Goal: Obtain resource: Download file/media

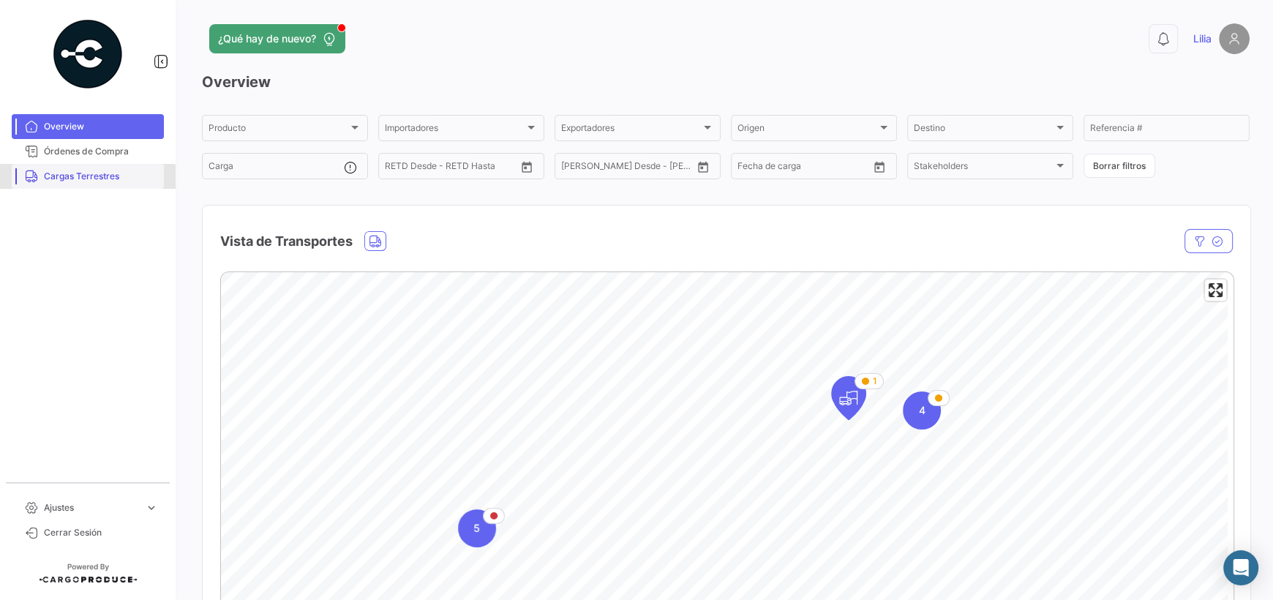
click at [49, 180] on span "Cargas Terrestres" at bounding box center [101, 176] width 114 height 13
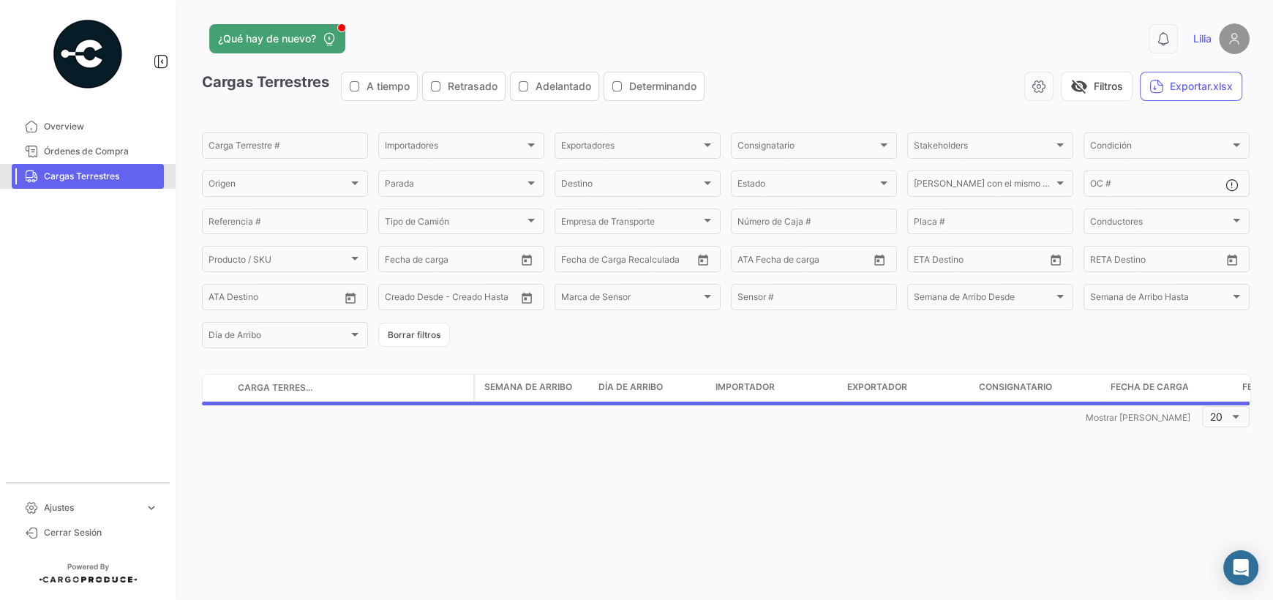
click at [50, 179] on span "Cargas Terrestres" at bounding box center [101, 176] width 114 height 13
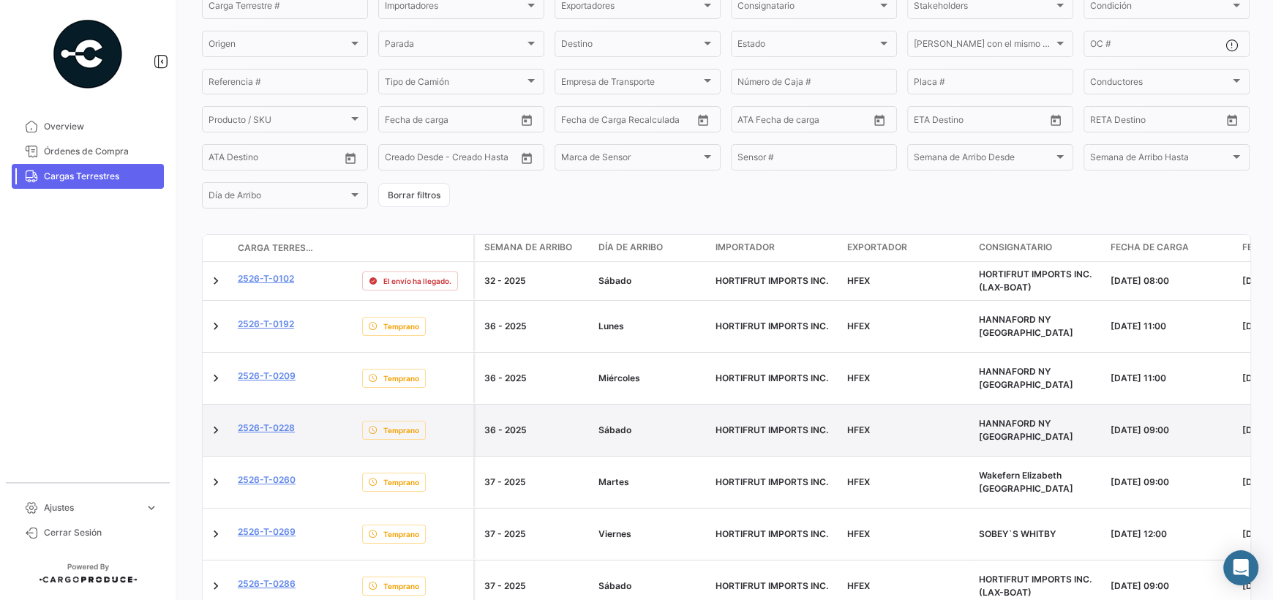
scroll to position [146, 0]
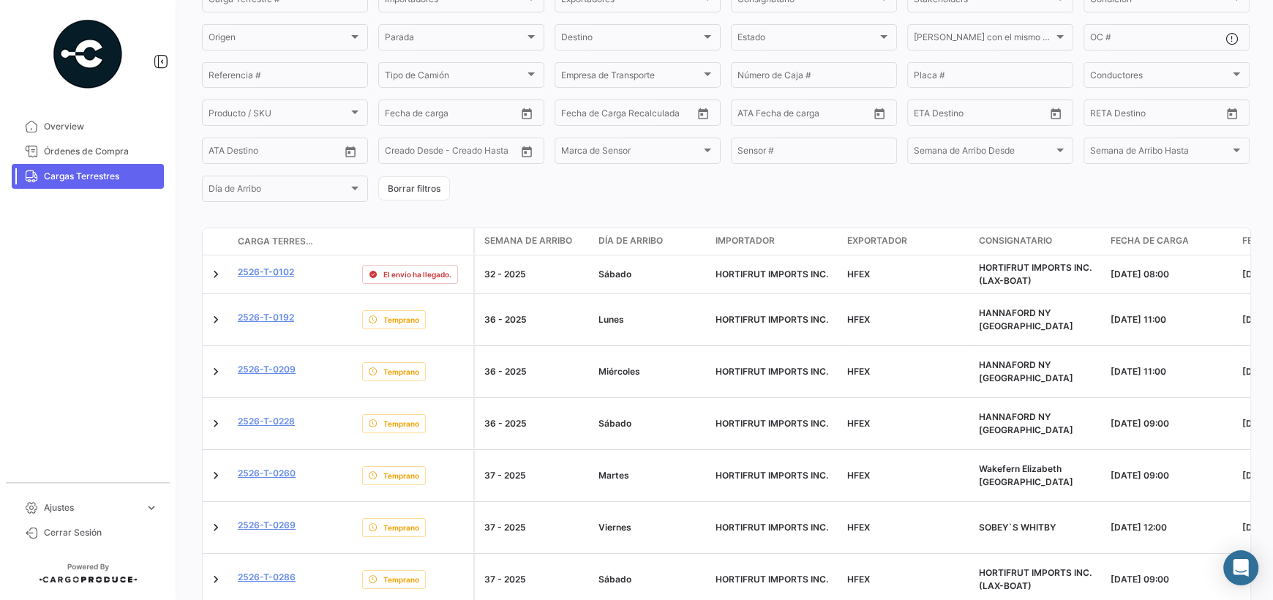
click at [866, 199] on form "Carga Terrestre # Importadores Importadores Exportadores Exportadores Consignat…" at bounding box center [726, 94] width 1048 height 220
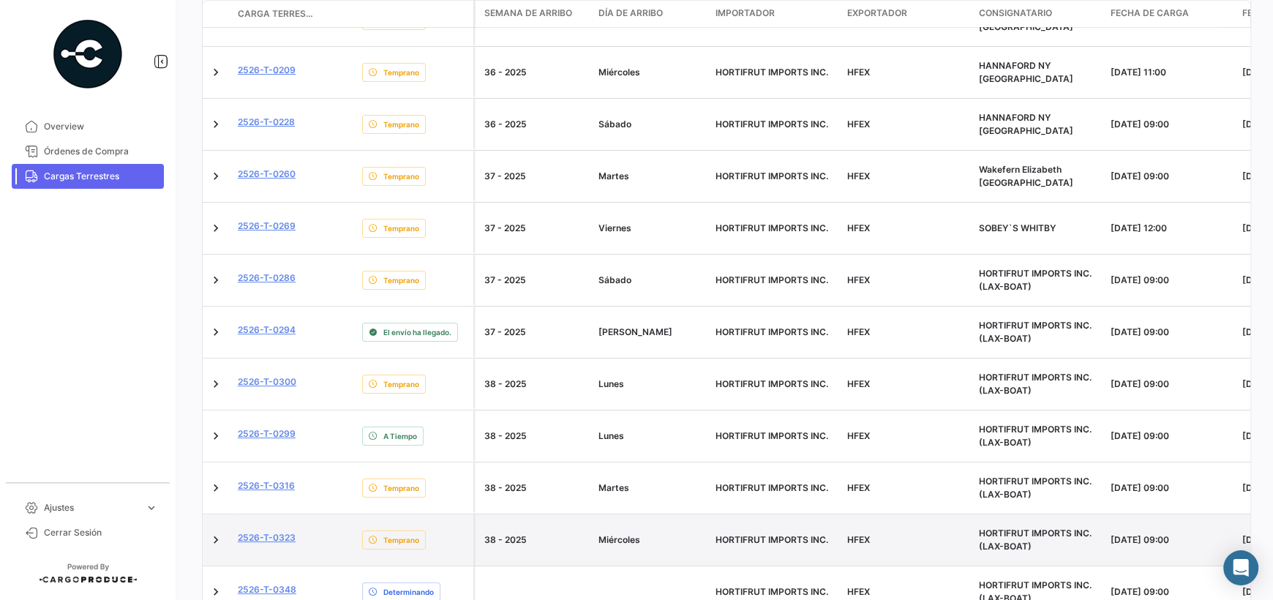
scroll to position [512, 0]
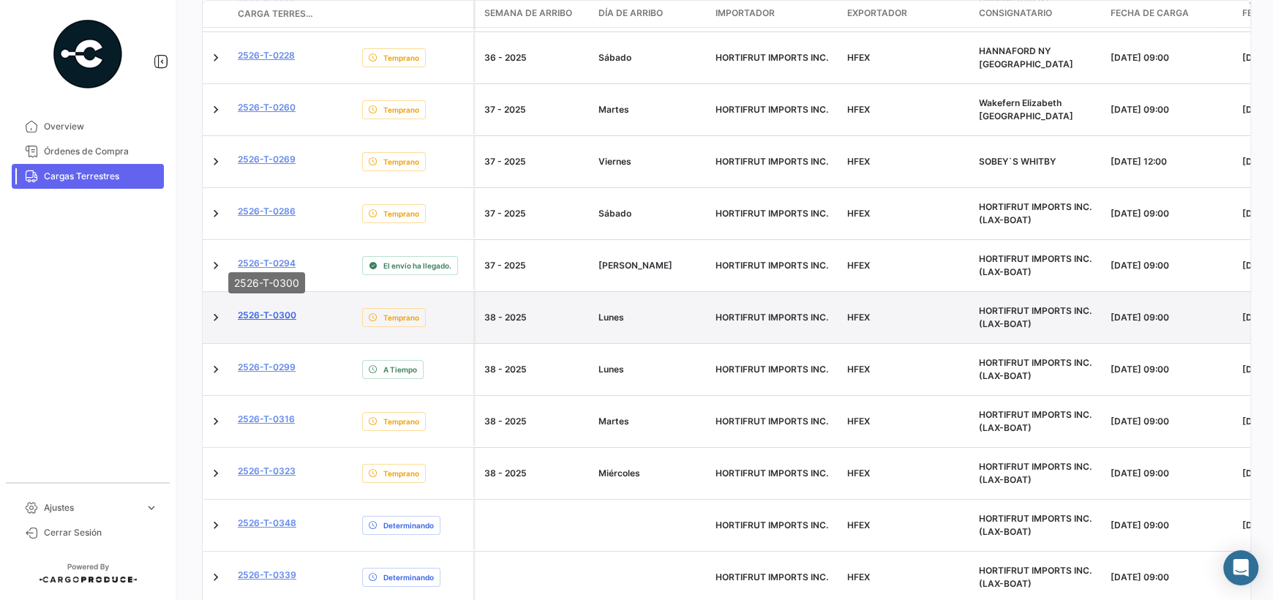
click at [266, 309] on link "2526-T-0300" at bounding box center [267, 315] width 59 height 13
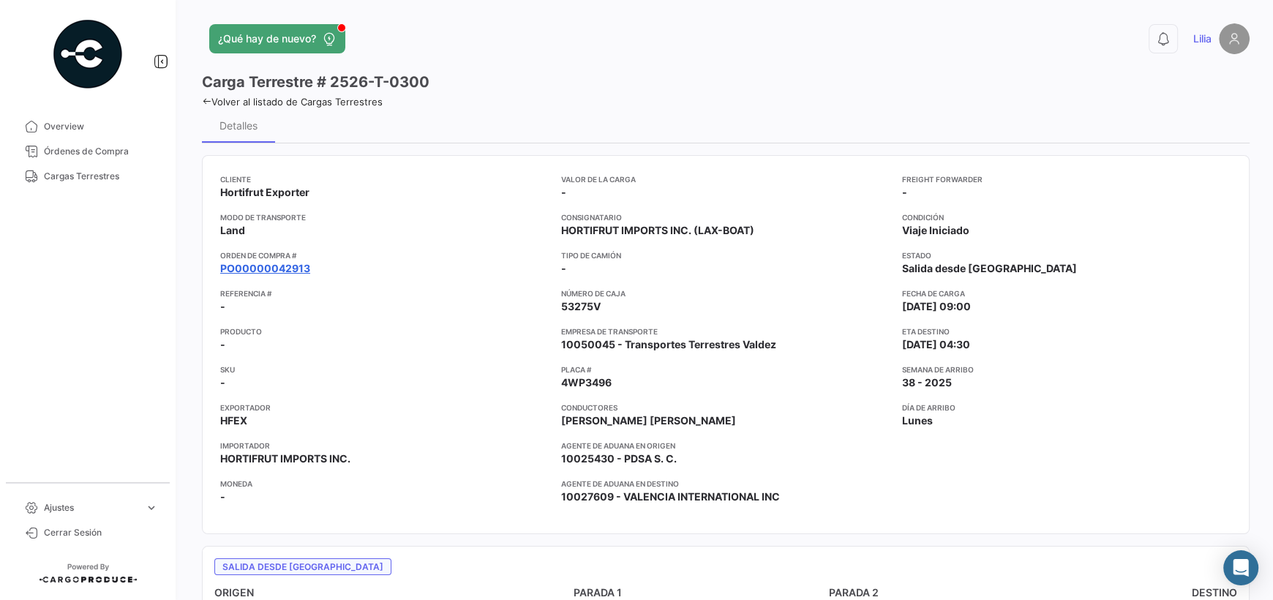
click at [257, 263] on link "PO00000042913" at bounding box center [265, 268] width 90 height 15
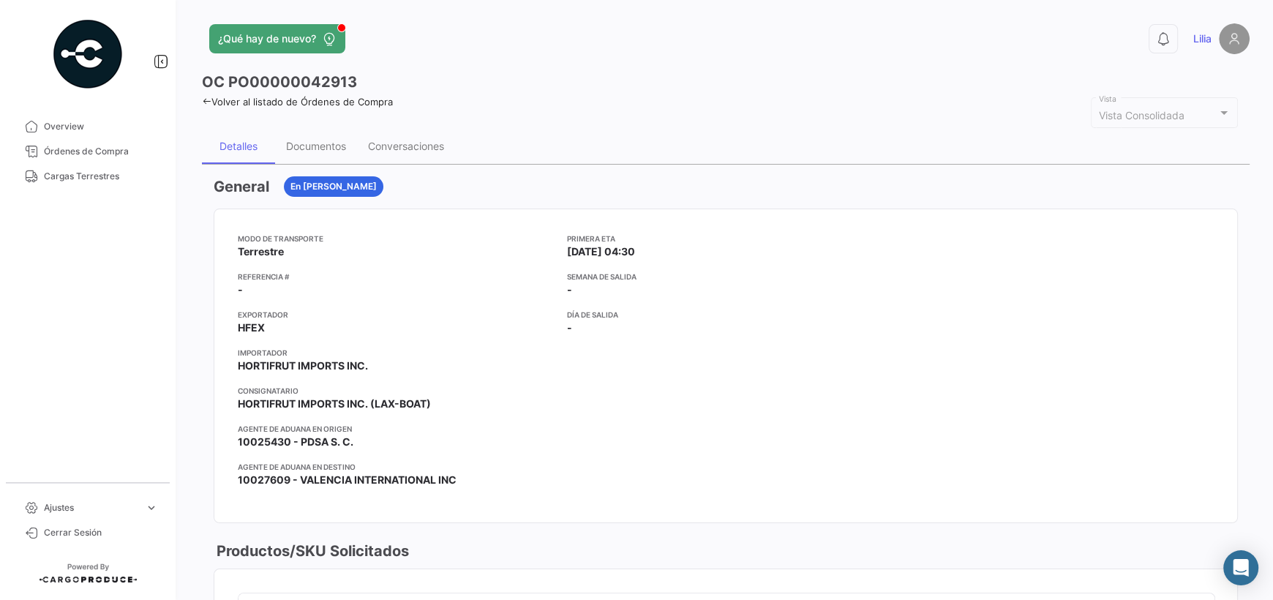
drag, startPoint x: 966, startPoint y: 362, endPoint x: 943, endPoint y: 353, distance: 24.1
click at [966, 362] on div at bounding box center [1055, 366] width 318 height 266
click at [318, 142] on div "Documentos" at bounding box center [316, 146] width 60 height 12
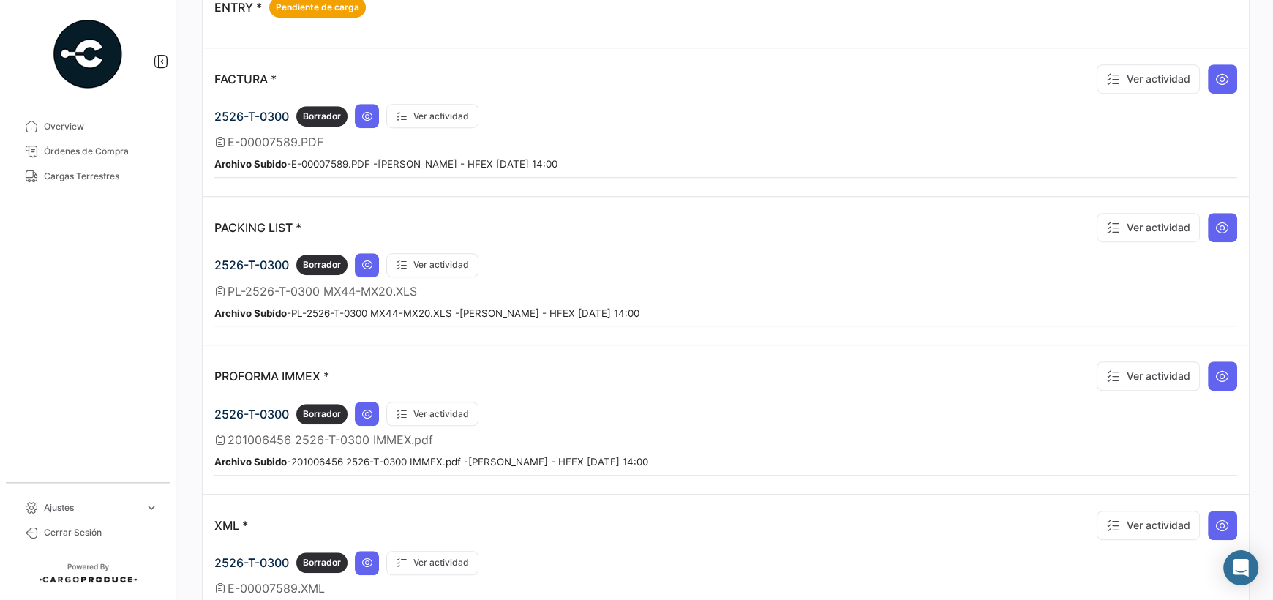
scroll to position [951, 0]
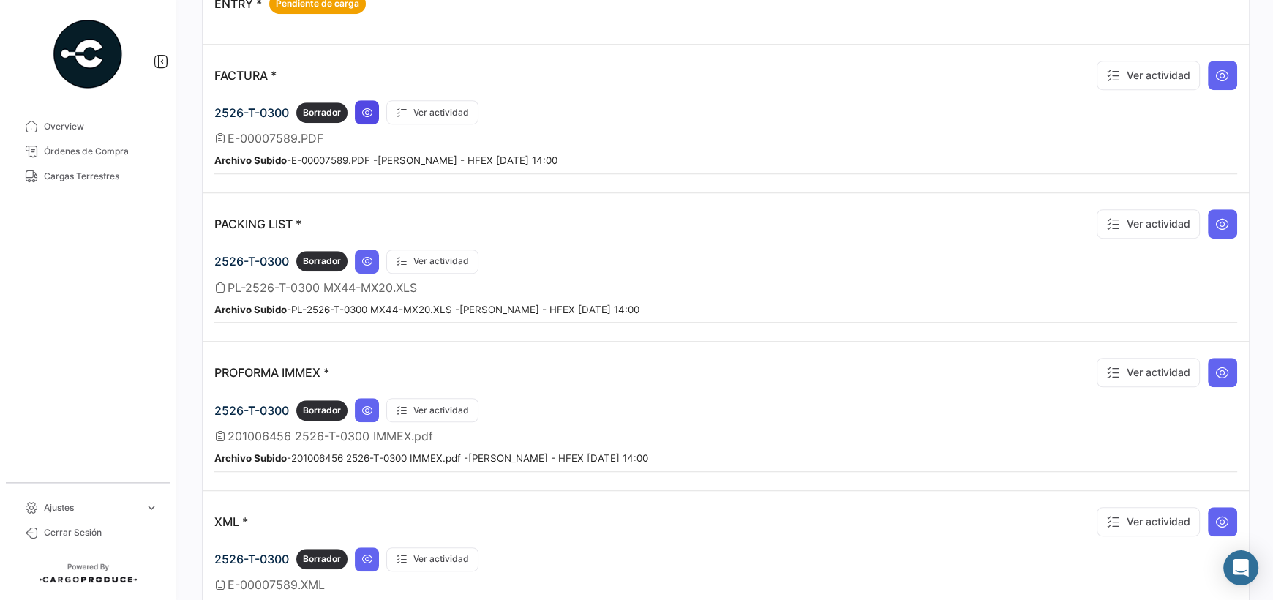
click at [365, 107] on icon at bounding box center [368, 113] width 12 height 12
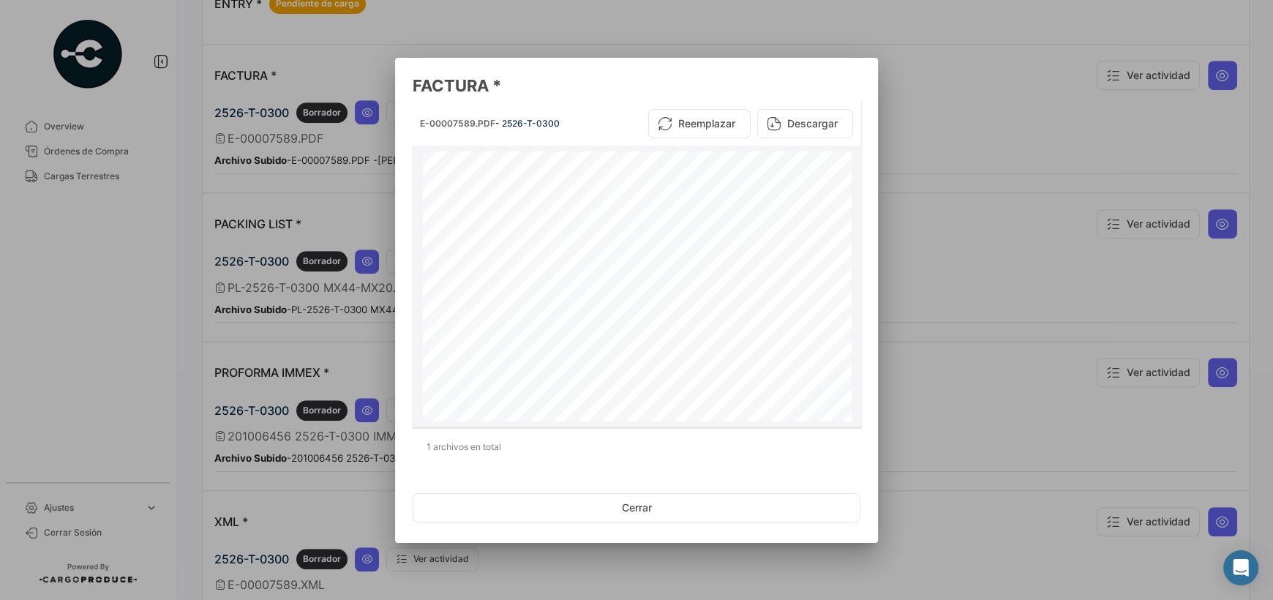
click at [818, 107] on div "E-00007589.PDF - 2526-T-0300 Reemplazar Descargar" at bounding box center [637, 124] width 448 height 44
click at [812, 121] on button "Descargar" at bounding box center [805, 123] width 96 height 29
click at [724, 497] on button "Cerrar" at bounding box center [637, 507] width 448 height 29
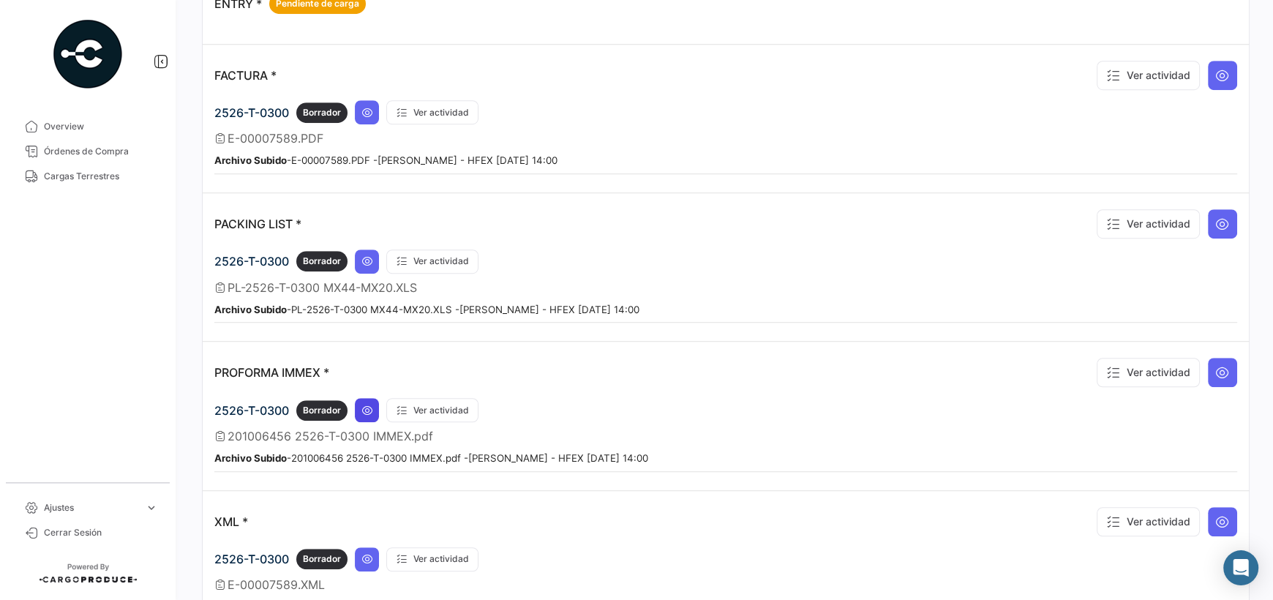
click at [370, 405] on button at bounding box center [367, 410] width 24 height 24
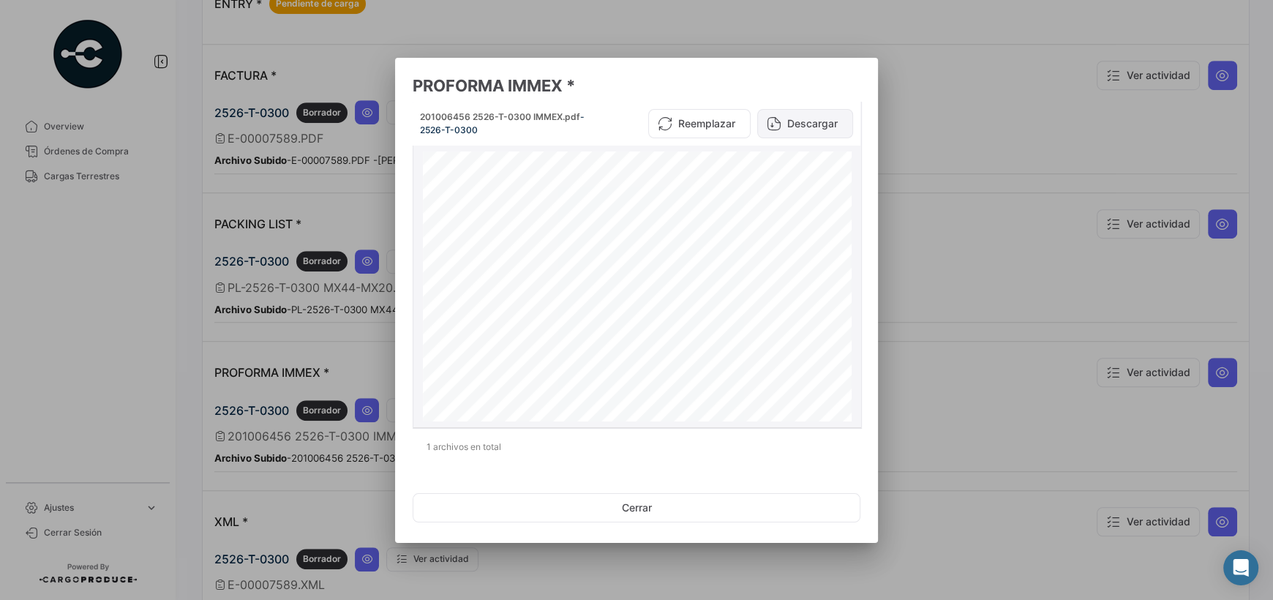
click at [834, 122] on button "Descargar" at bounding box center [805, 123] width 96 height 29
click at [644, 504] on button "Cerrar" at bounding box center [637, 507] width 448 height 29
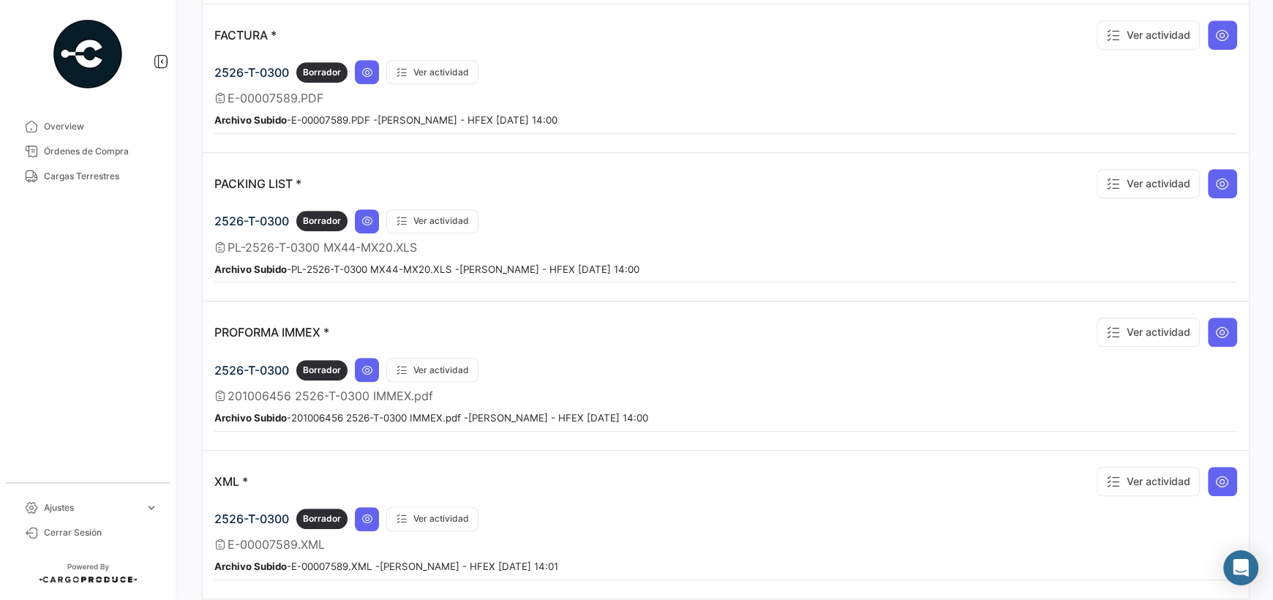
scroll to position [985, 0]
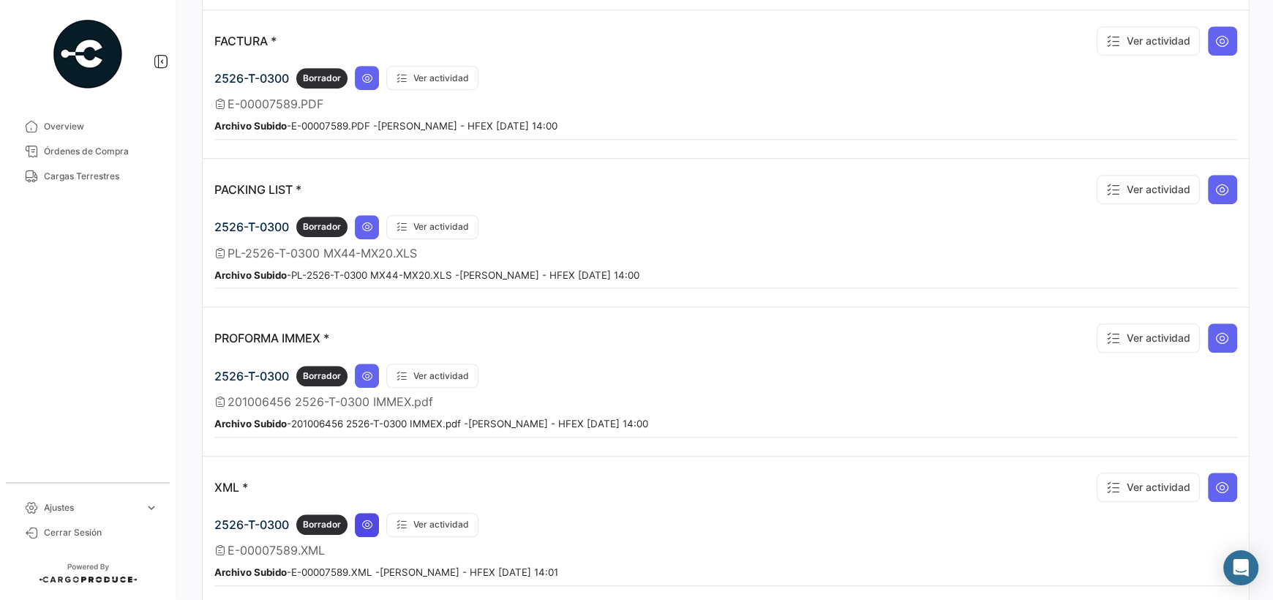
click at [367, 519] on icon at bounding box center [368, 525] width 12 height 12
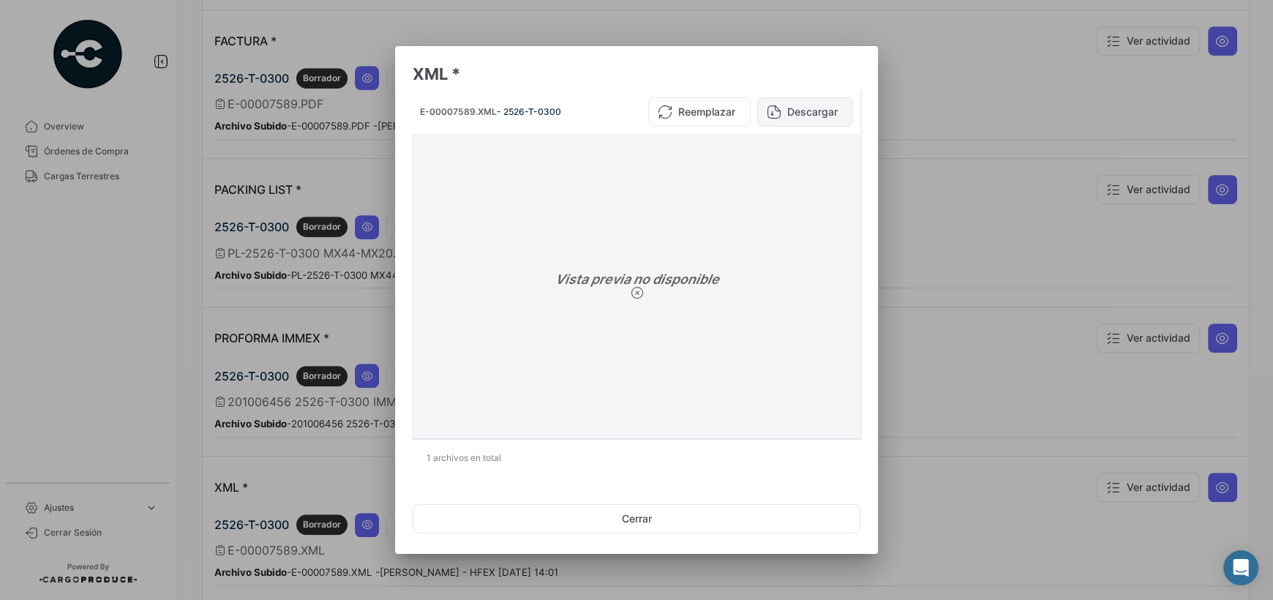
click at [804, 101] on button "Descargar" at bounding box center [805, 111] width 96 height 29
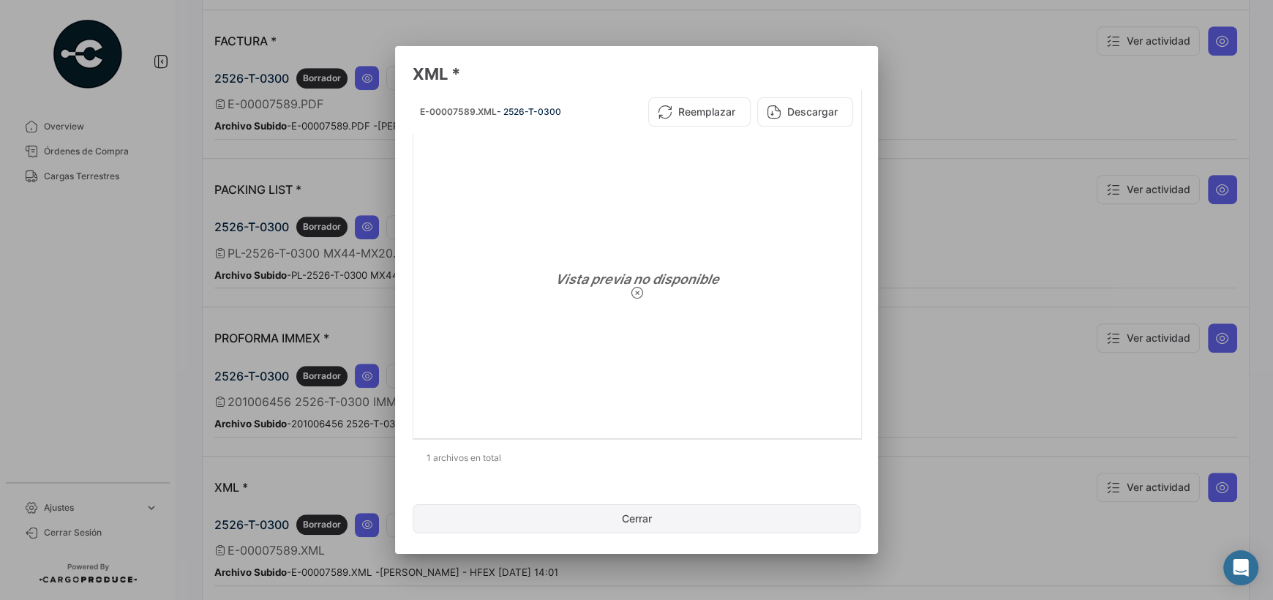
click at [676, 514] on button "Cerrar" at bounding box center [637, 518] width 448 height 29
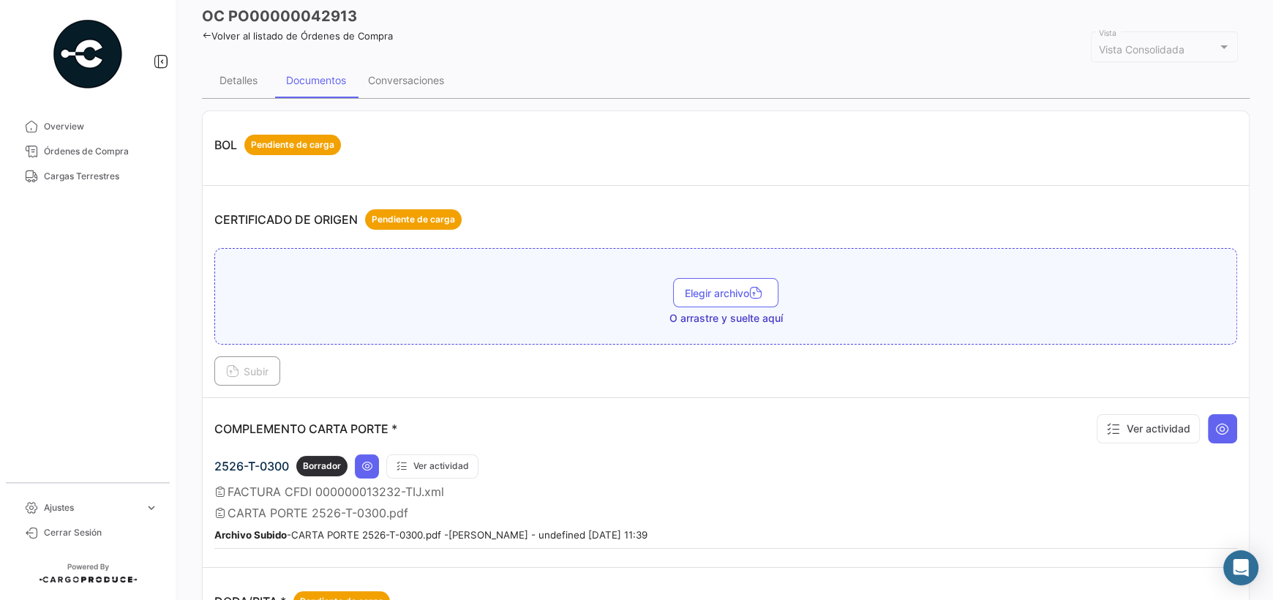
scroll to position [34, 0]
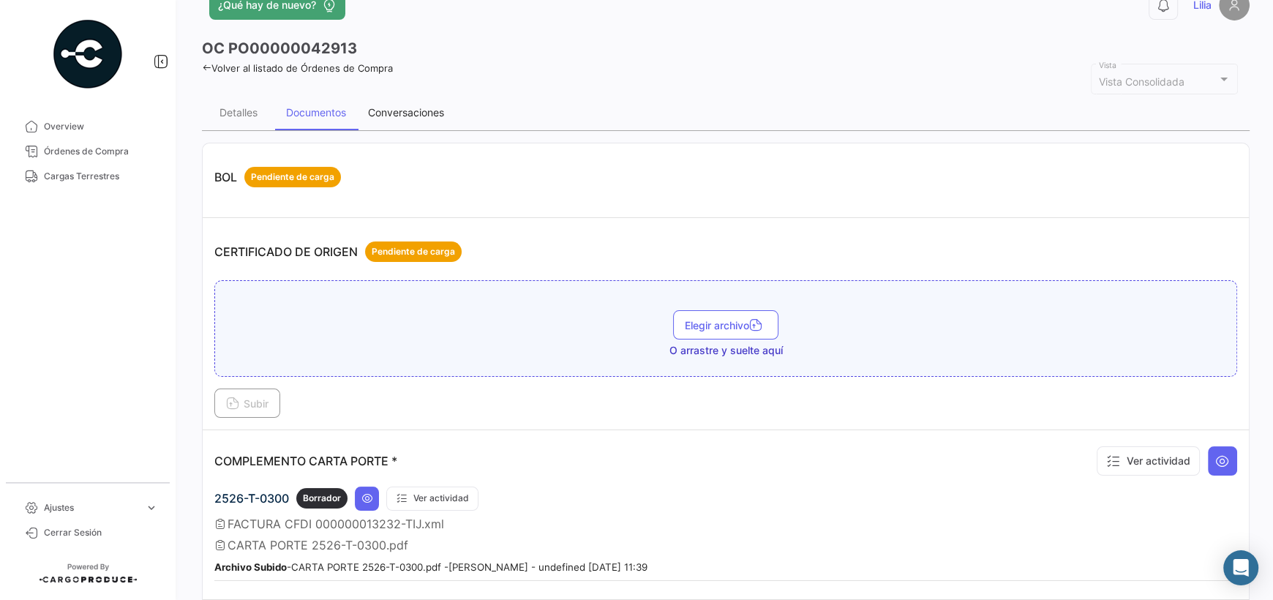
click at [408, 108] on div "Conversaciones" at bounding box center [406, 112] width 76 height 12
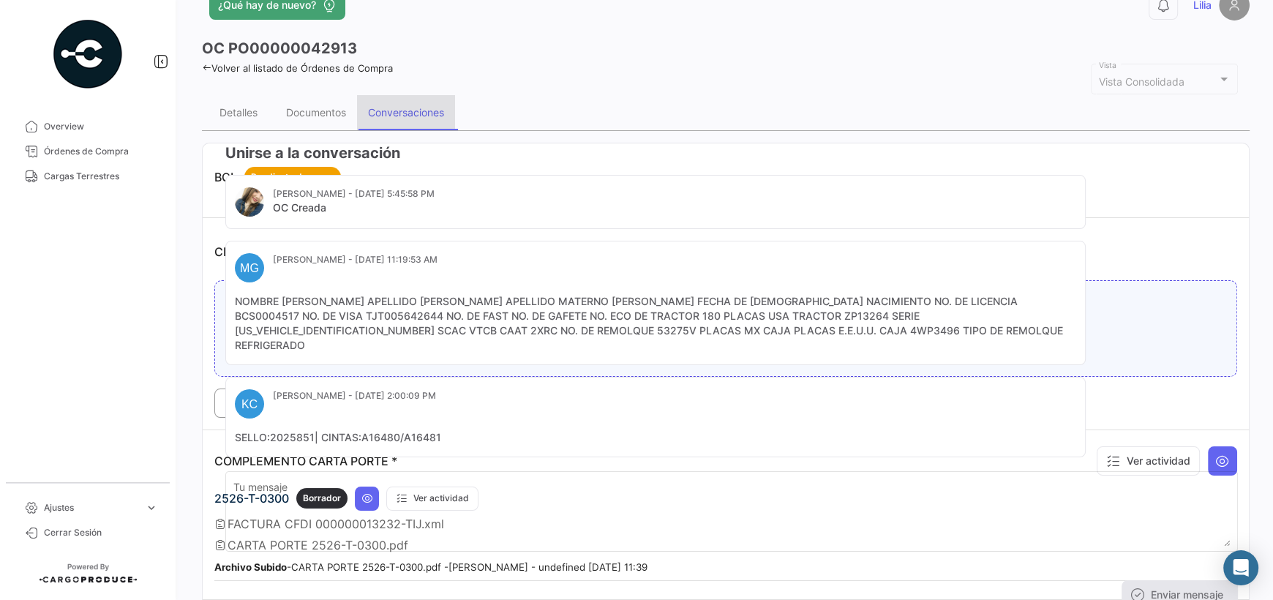
scroll to position [0, 0]
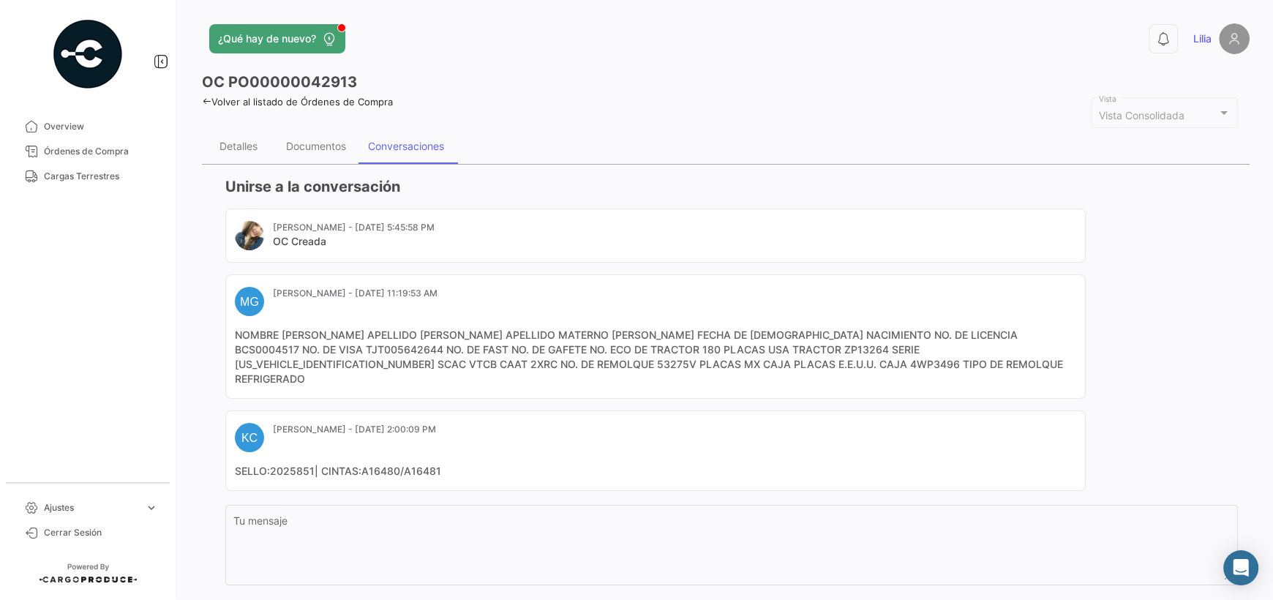
drag, startPoint x: 593, startPoint y: 362, endPoint x: 544, endPoint y: 372, distance: 50.1
click at [544, 372] on mat-card "MG [PERSON_NAME] - [DATE] 11:19:53 AM NOMBRE [PERSON_NAME] [PERSON_NAME] APELLI…" at bounding box center [655, 336] width 861 height 124
copy mat-card-content "4WP3496"
drag, startPoint x: 1025, startPoint y: 351, endPoint x: 997, endPoint y: 350, distance: 27.8
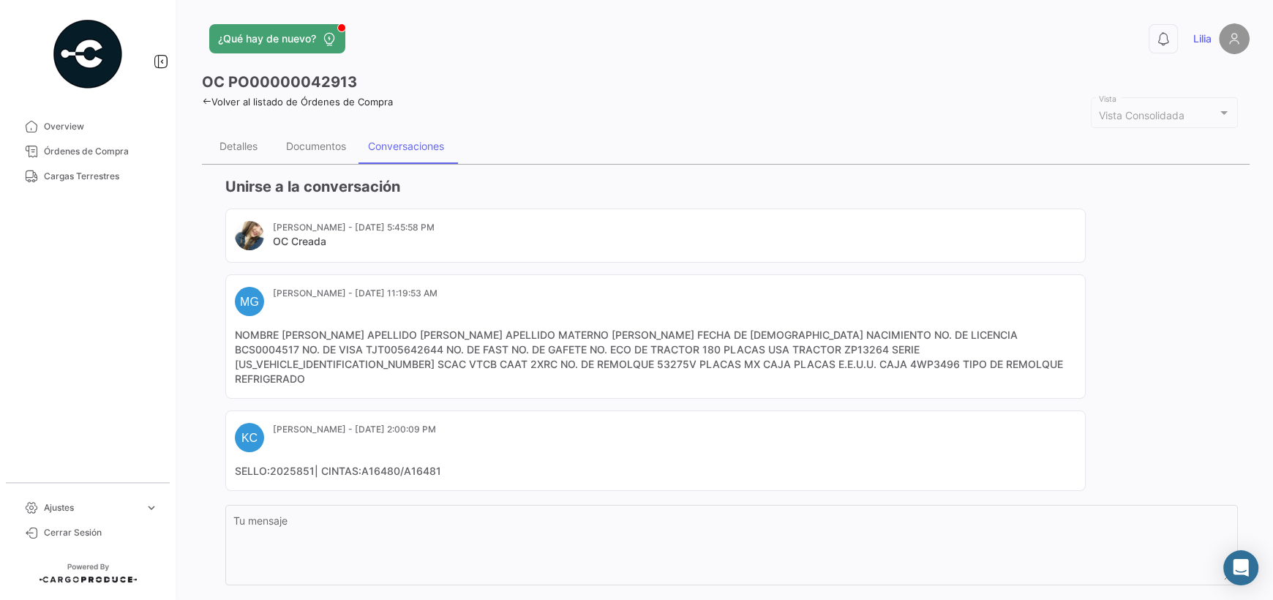
click at [997, 350] on mat-card-content "NOMBRE [PERSON_NAME] APELLIDO [PERSON_NAME] APELLIDO MATERNO [PERSON_NAME] FECH…" at bounding box center [656, 357] width 842 height 59
copy mat-card-content "2XRC"
click at [300, 157] on div "Documentos" at bounding box center [316, 146] width 82 height 35
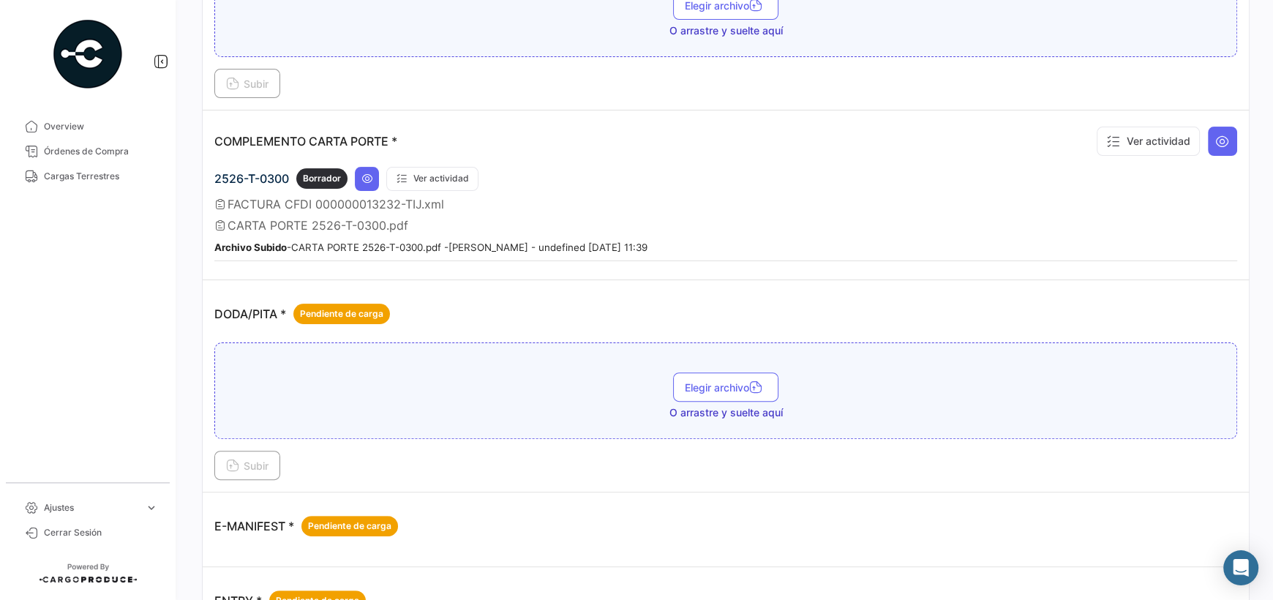
scroll to position [293, 0]
